Goal: Task Accomplishment & Management: Use online tool/utility

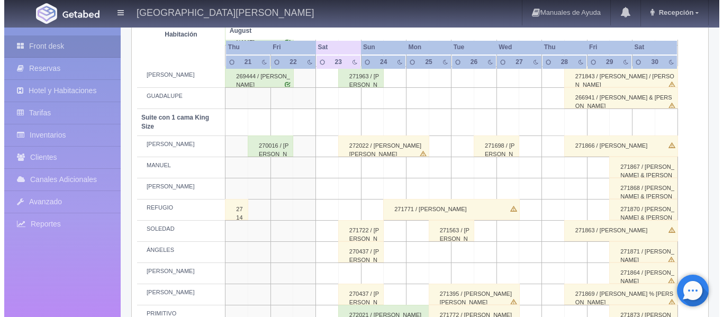
scroll to position [530, 0]
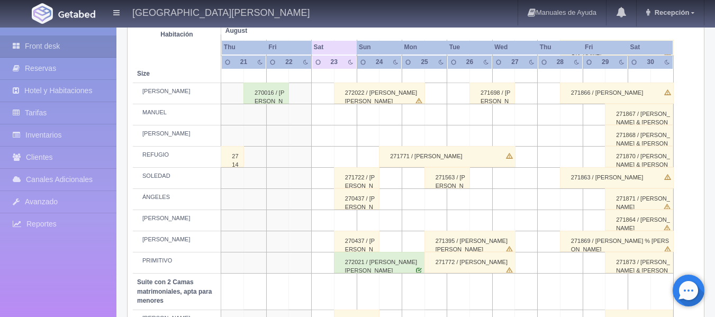
click at [351, 114] on td at bounding box center [345, 114] width 23 height 21
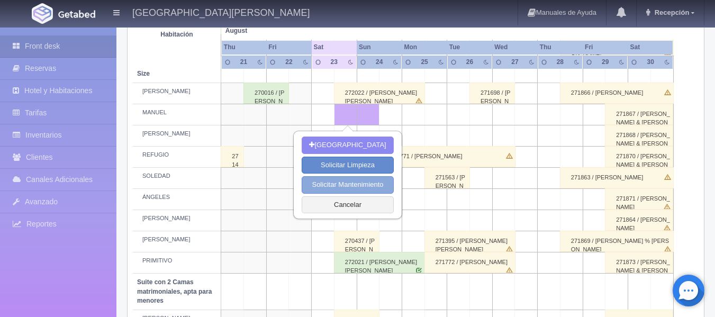
click at [373, 181] on button "Solicitar Mantenimiento" at bounding box center [348, 184] width 92 height 17
select select "Mantenimiento"
type input "[DATE]"
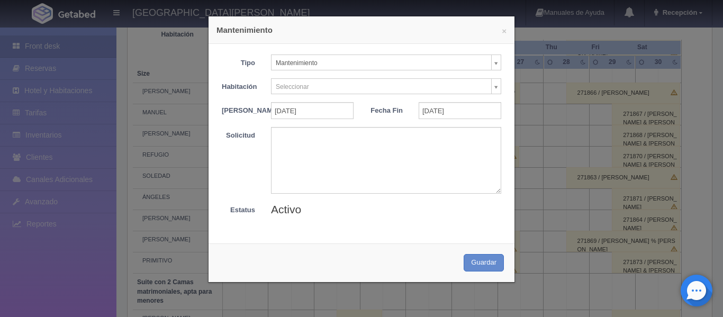
click at [489, 86] on body "[GEOGRAPHIC_DATA][PERSON_NAME] Manuales de Ayuda Actualizaciones recientes Rece…" at bounding box center [361, 59] width 723 height 1125
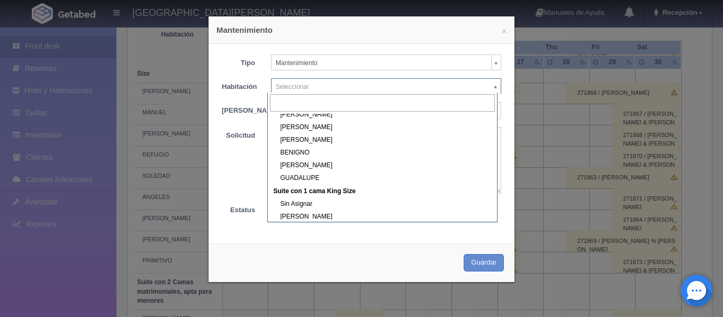
scroll to position [212, 0]
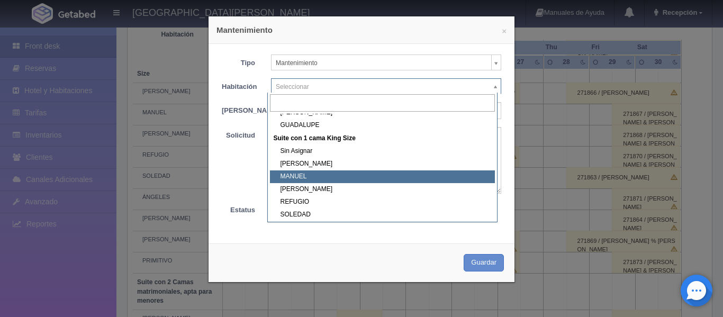
select select "1921_MANUEL"
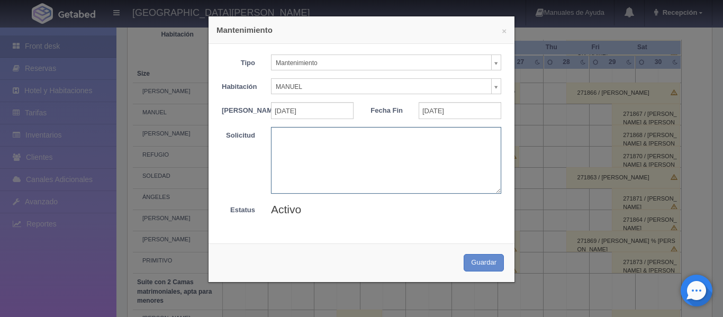
click at [350, 141] on textarea at bounding box center [386, 160] width 230 height 66
type textarea "R"
type textarea "[PERSON_NAME] [PERSON_NAME]"
click at [480, 270] on button "Guardar" at bounding box center [484, 262] width 40 height 17
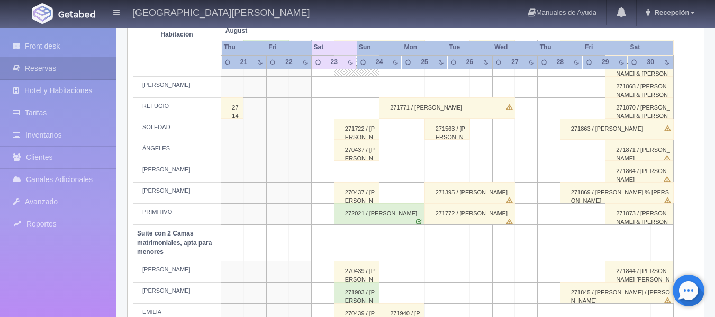
scroll to position [608, 0]
